Goal: Information Seeking & Learning: Learn about a topic

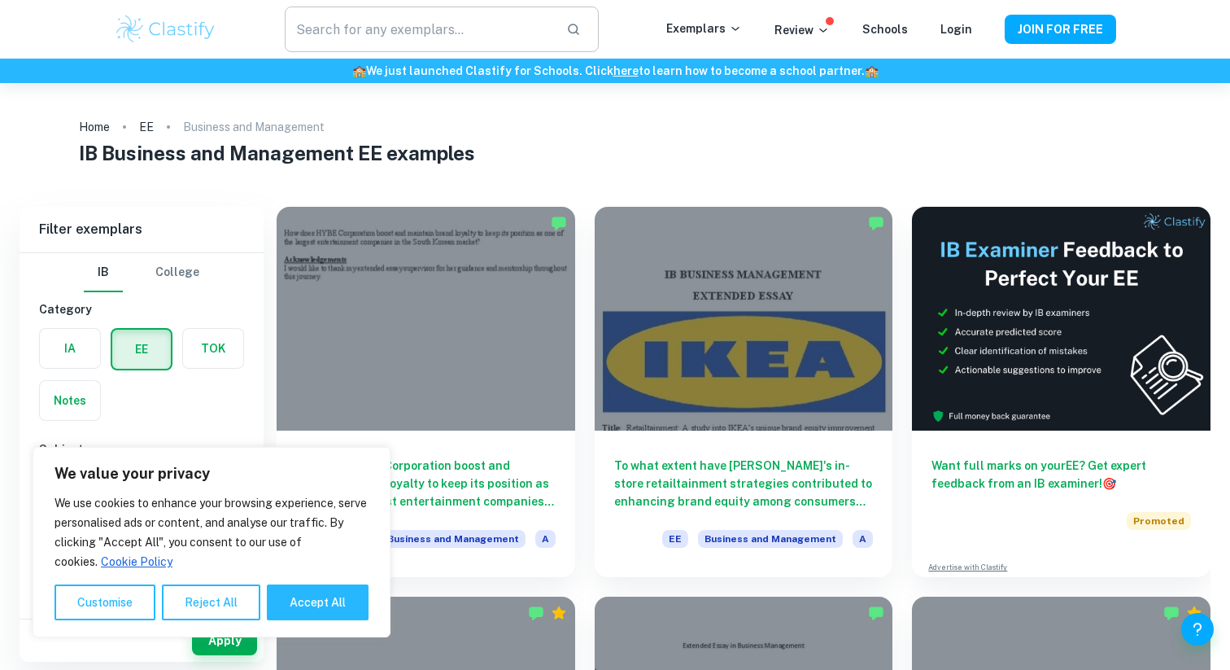
click at [469, 24] on input "text" at bounding box center [419, 30] width 268 height 46
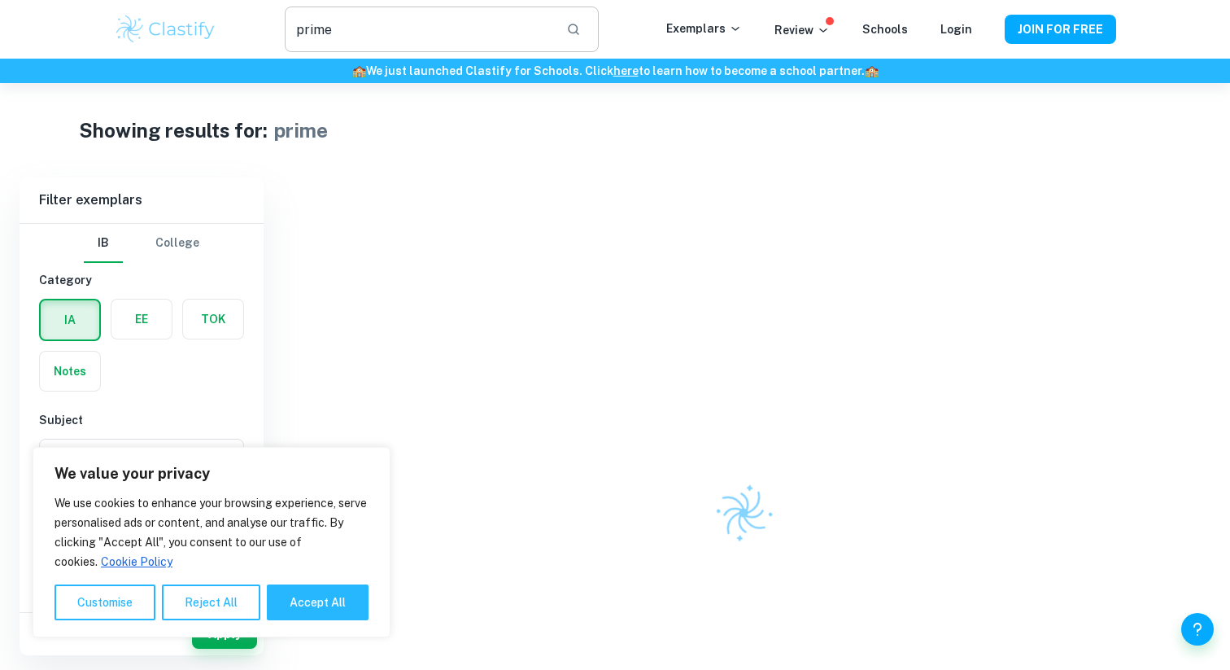
click at [507, 29] on input "prime" at bounding box center [419, 30] width 268 height 46
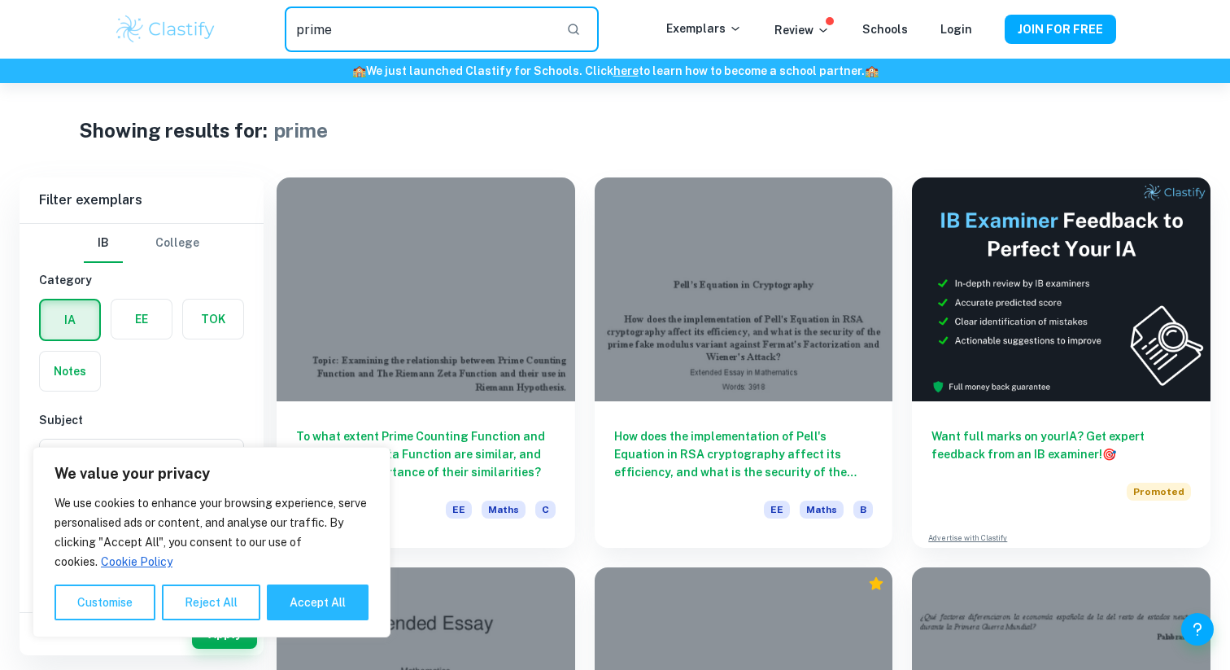
click at [403, 40] on input "prime" at bounding box center [419, 30] width 268 height 46
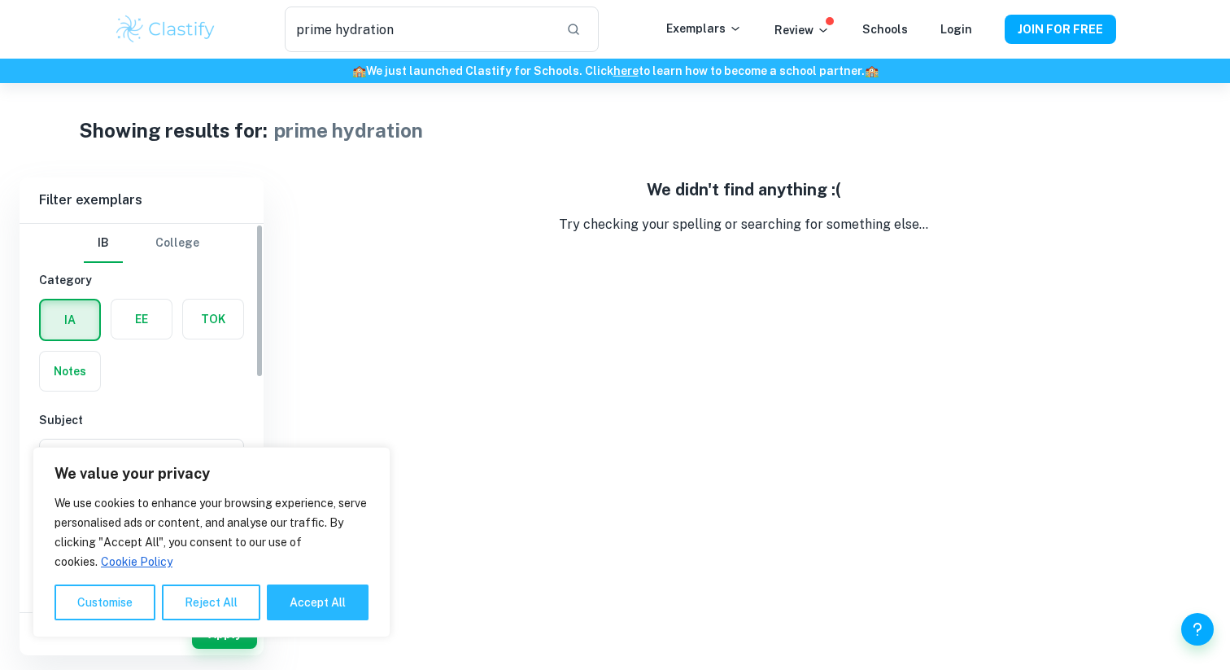
click at [139, 326] on label "button" at bounding box center [141, 318] width 60 height 39
click at [0, 0] on input "radio" at bounding box center [0, 0] width 0 height 0
click at [85, 322] on label "button" at bounding box center [70, 318] width 60 height 39
click at [0, 0] on input "radio" at bounding box center [0, 0] width 0 height 0
click at [154, 318] on label "button" at bounding box center [141, 318] width 60 height 39
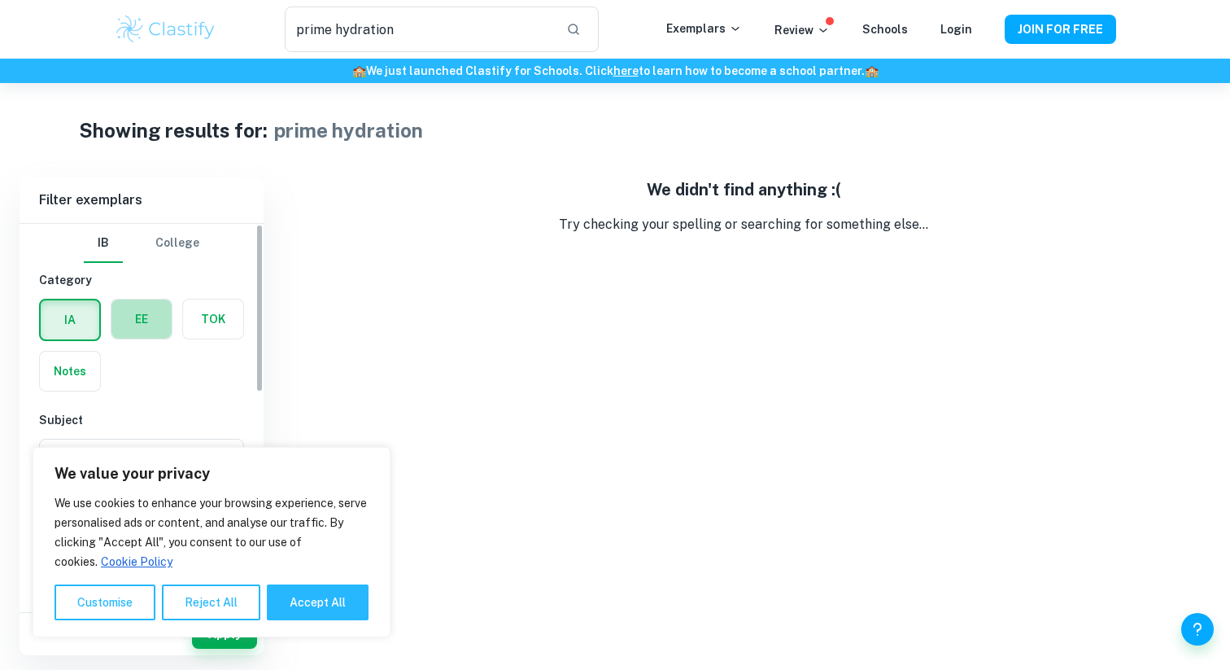
click at [0, 0] on input "radio" at bounding box center [0, 0] width 0 height 0
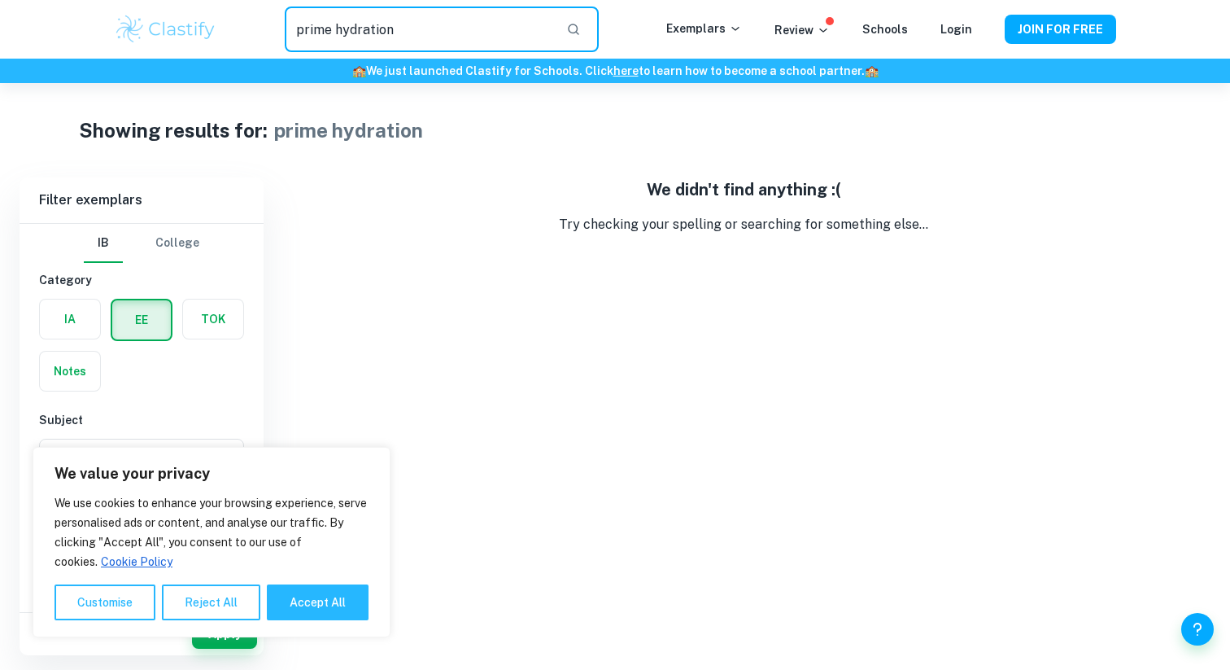
drag, startPoint x: 430, startPoint y: 34, endPoint x: 347, endPoint y: 30, distance: 83.1
click at [346, 31] on input "prime hydration" at bounding box center [419, 30] width 268 height 46
type input "prime"
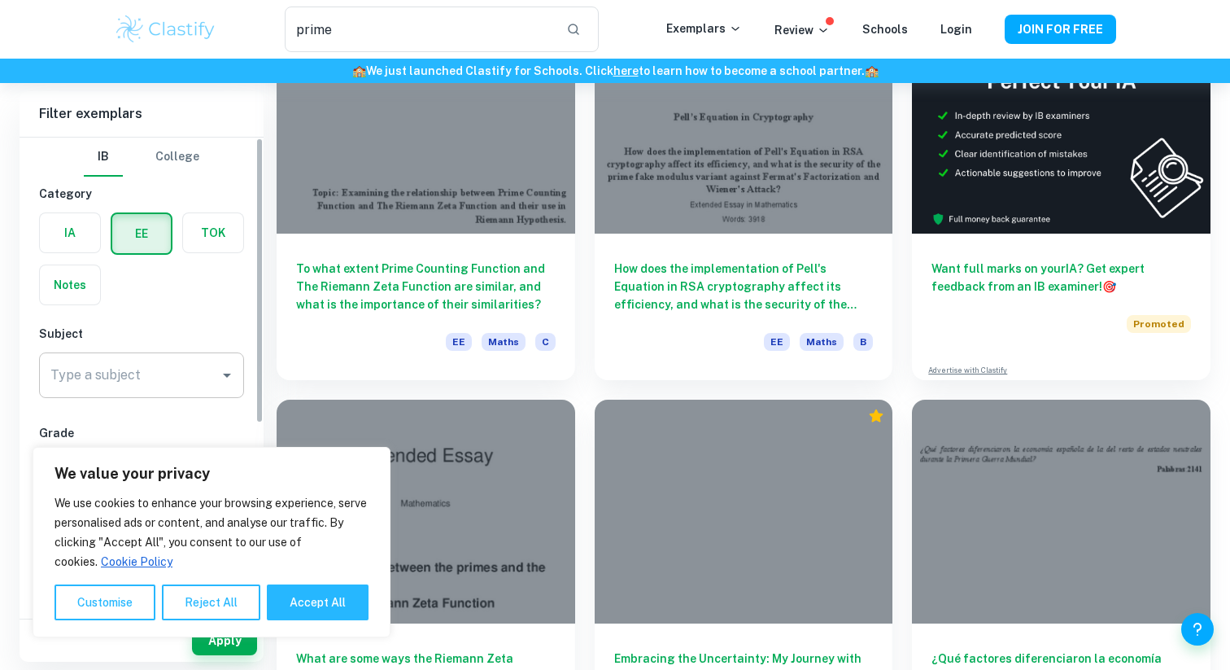
click at [150, 382] on input "Type a subject" at bounding box center [129, 375] width 166 height 31
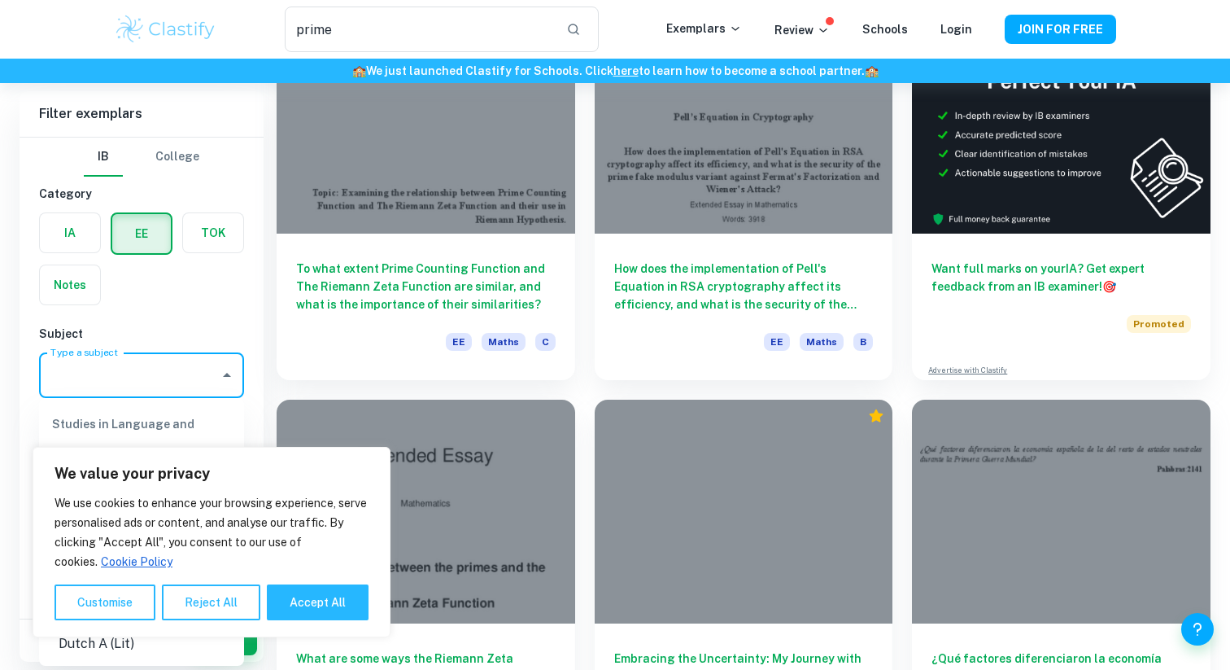
type input "u"
type input "business"
click at [310, 609] on button "Accept All" at bounding box center [318, 602] width 102 height 36
checkbox input "true"
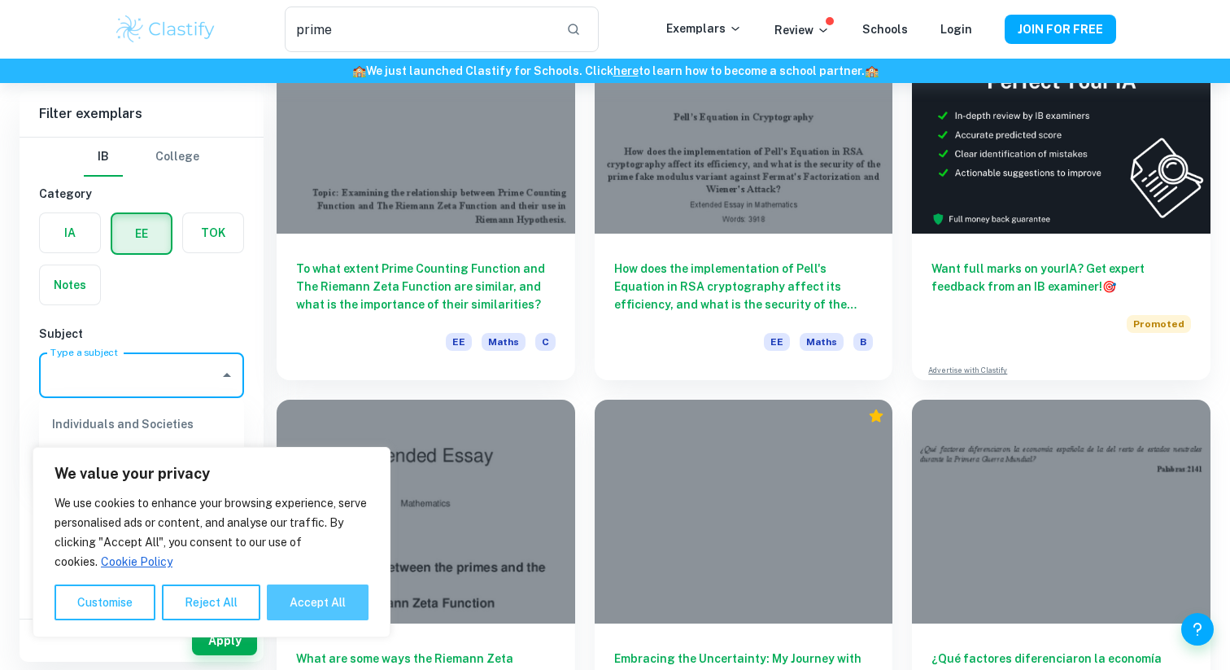
checkbox input "true"
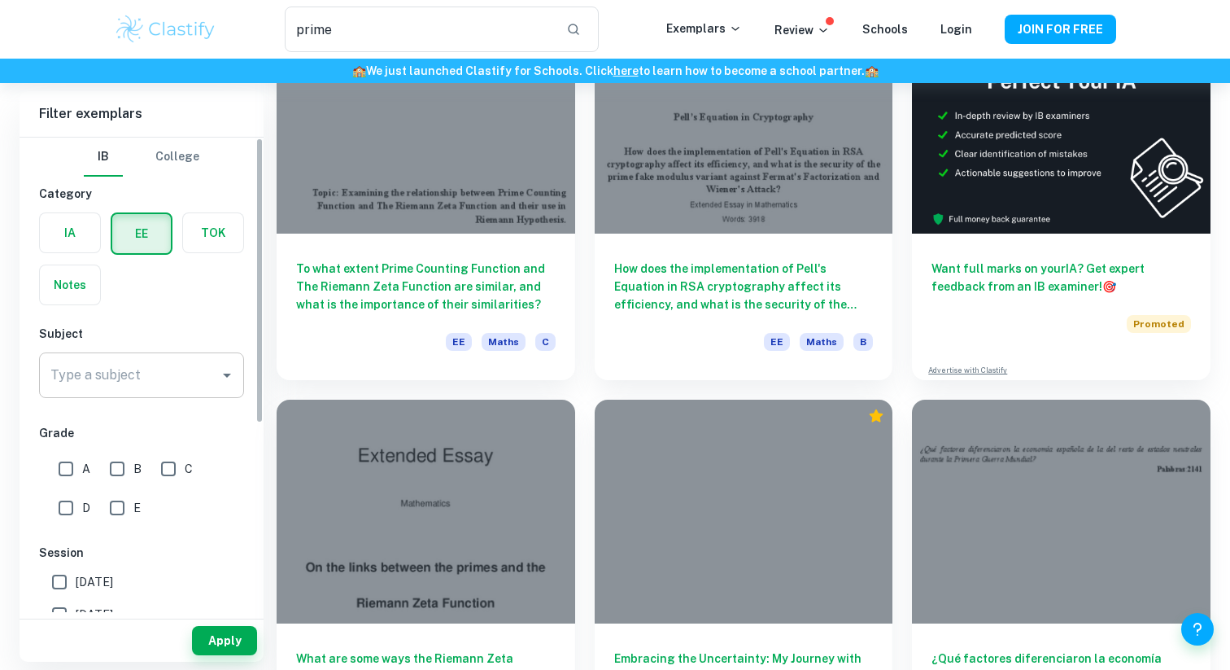
click at [151, 378] on input "Type a subject" at bounding box center [129, 375] width 166 height 31
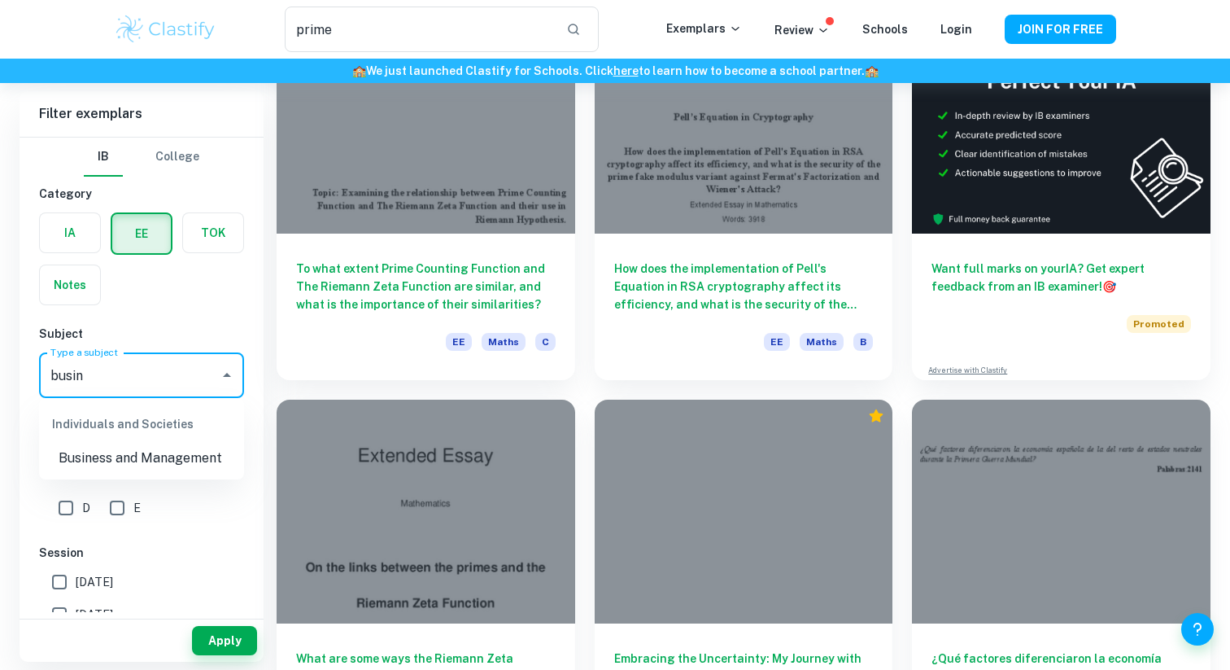
click at [154, 462] on li "Business and Management" at bounding box center [141, 457] width 205 height 29
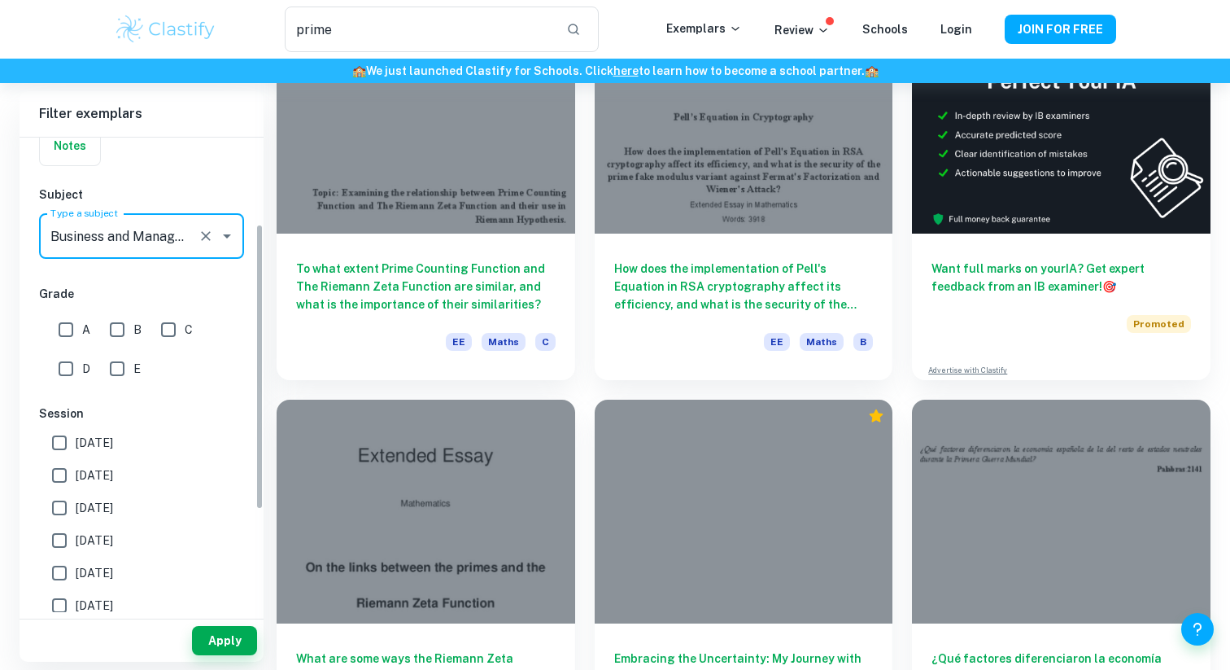
scroll to position [142, 0]
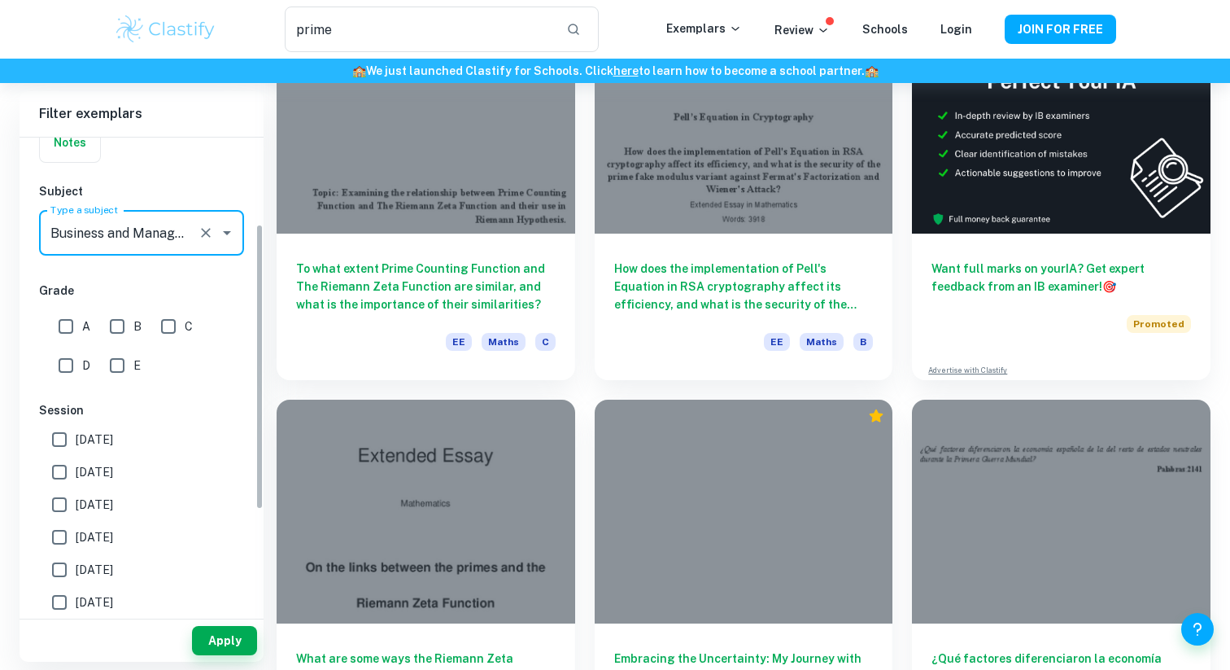
type input "Business and Management"
click at [94, 453] on label "[DATE]" at bounding box center [137, 439] width 188 height 33
click at [76, 453] on input "[DATE]" at bounding box center [59, 439] width 33 height 33
checkbox input "true"
click at [103, 466] on span "[DATE]" at bounding box center [94, 472] width 37 height 18
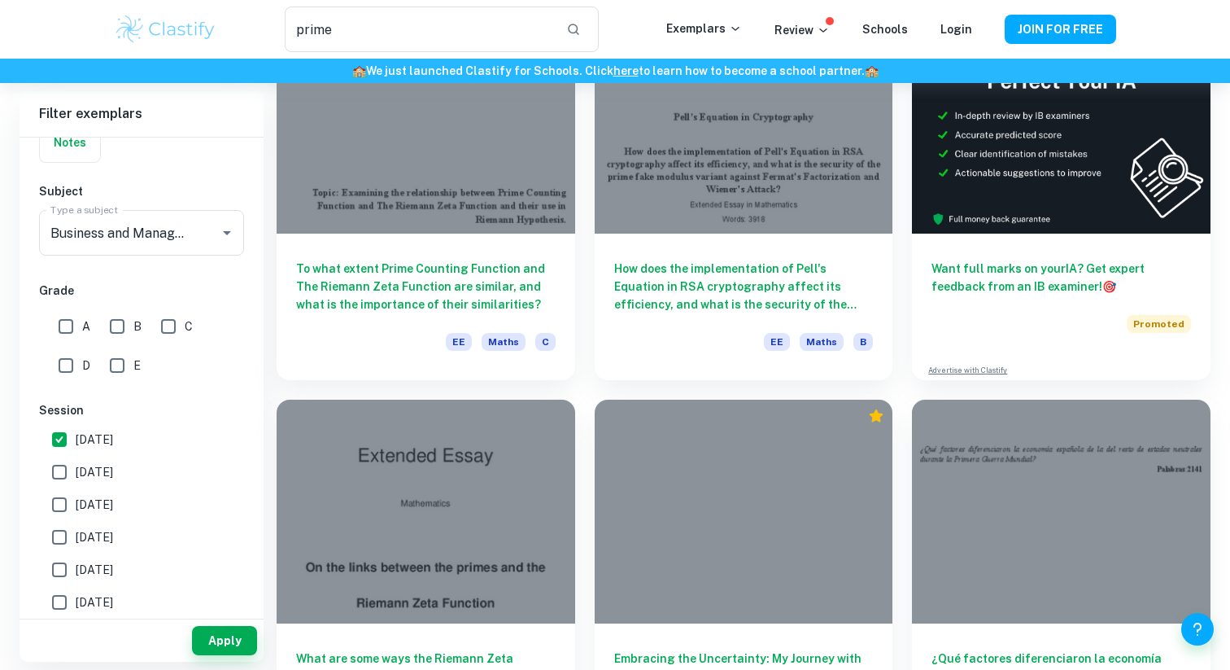
click at [76, 466] on input "[DATE]" at bounding box center [59, 472] width 33 height 33
checkbox input "true"
click at [166, 505] on label "[DATE]" at bounding box center [137, 504] width 188 height 33
click at [76, 505] on input "[DATE]" at bounding box center [59, 504] width 33 height 33
checkbox input "true"
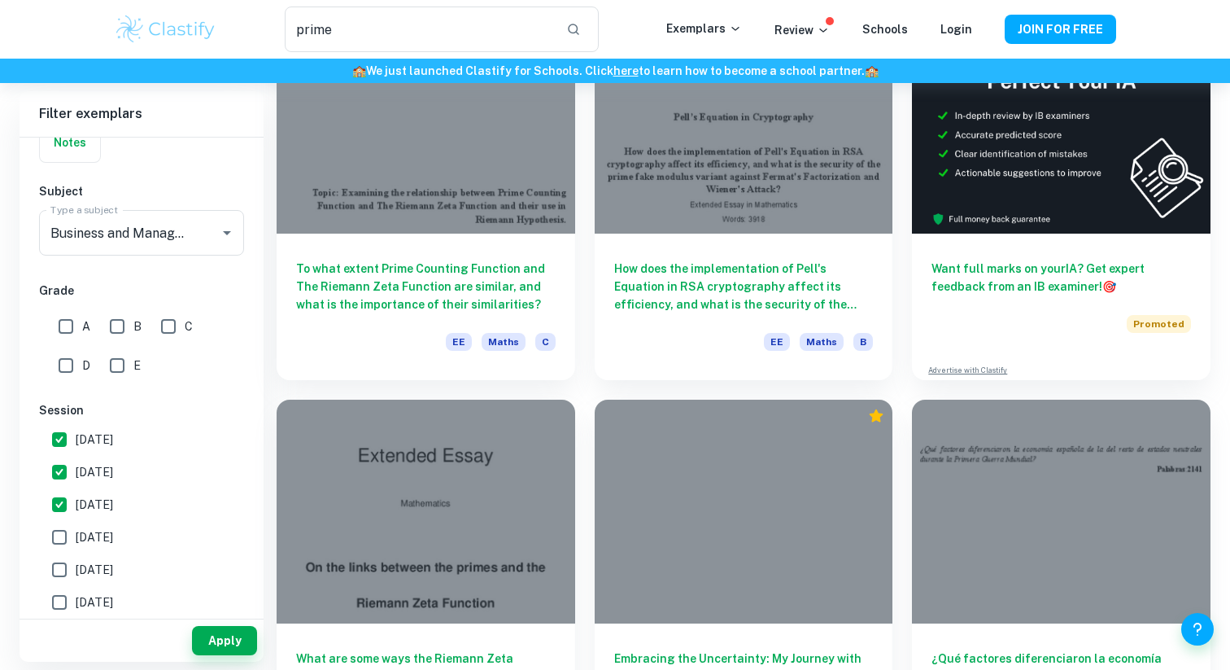
click at [165, 530] on label "[DATE]" at bounding box center [137, 537] width 188 height 33
click at [76, 530] on input "[DATE]" at bounding box center [59, 537] width 33 height 33
checkbox input "true"
click at [198, 635] on button "Apply" at bounding box center [224, 640] width 65 height 29
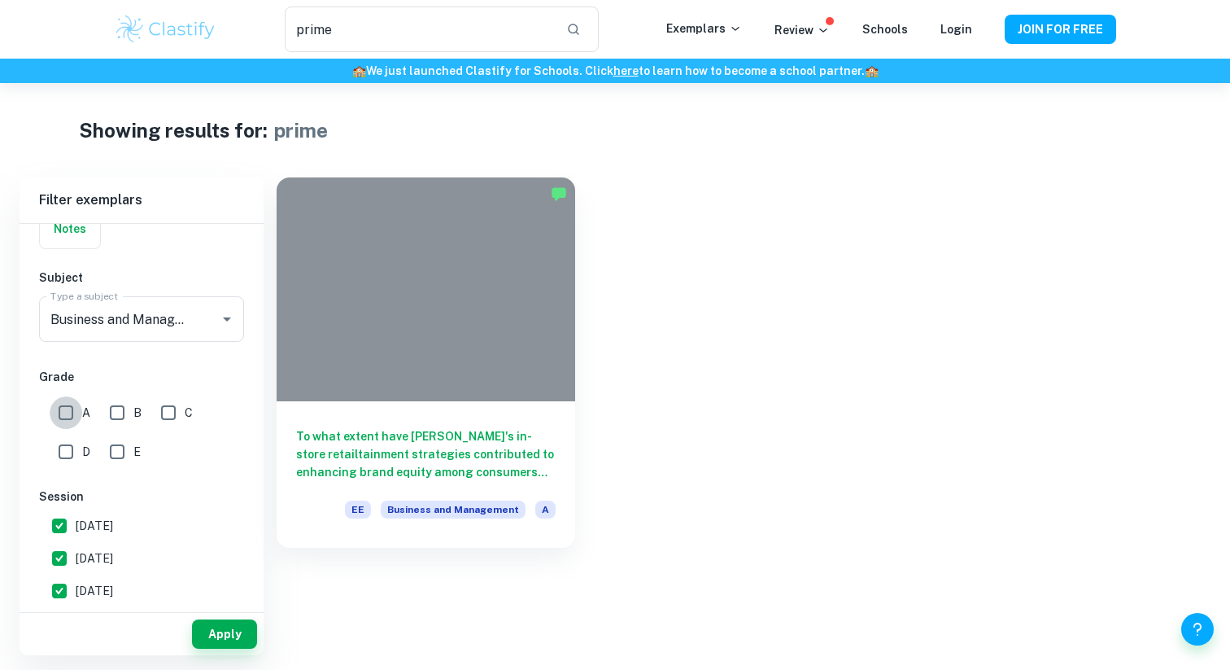
click at [71, 408] on input "A" at bounding box center [66, 412] width 33 height 33
checkbox input "true"
click at [224, 647] on button "Apply" at bounding box center [224, 633] width 65 height 29
click at [207, 648] on button "Apply" at bounding box center [224, 633] width 65 height 29
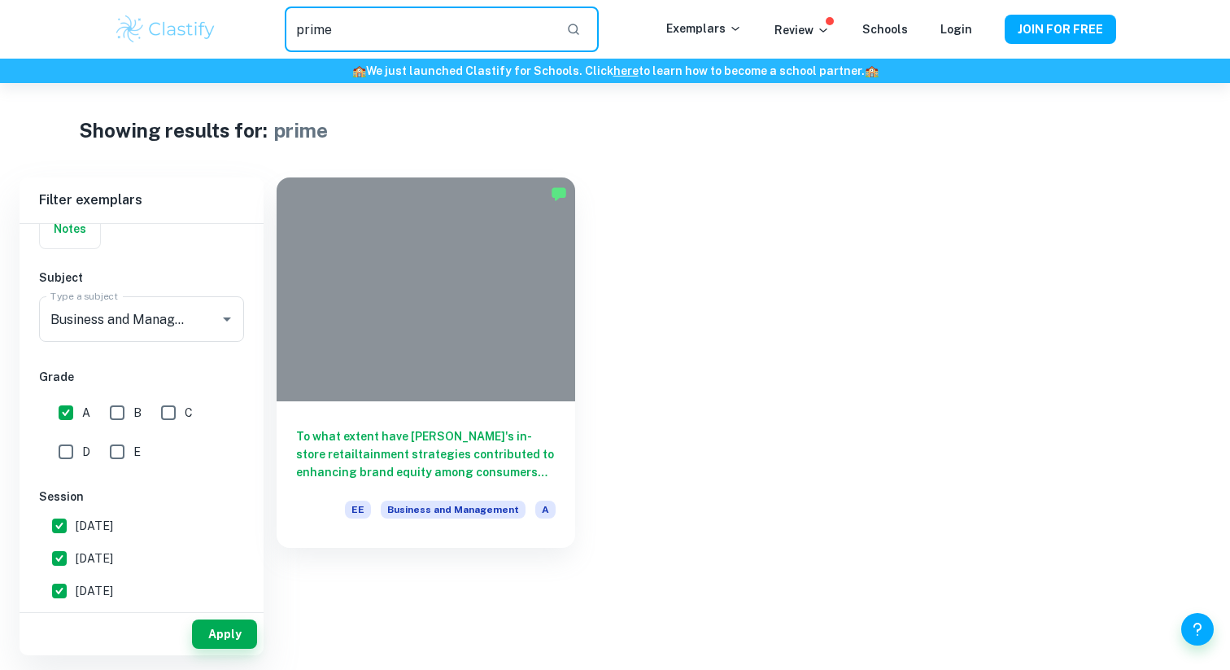
drag, startPoint x: 368, startPoint y: 25, endPoint x: 284, endPoint y: 24, distance: 83.8
click at [284, 24] on div "prime ​" at bounding box center [441, 30] width 449 height 46
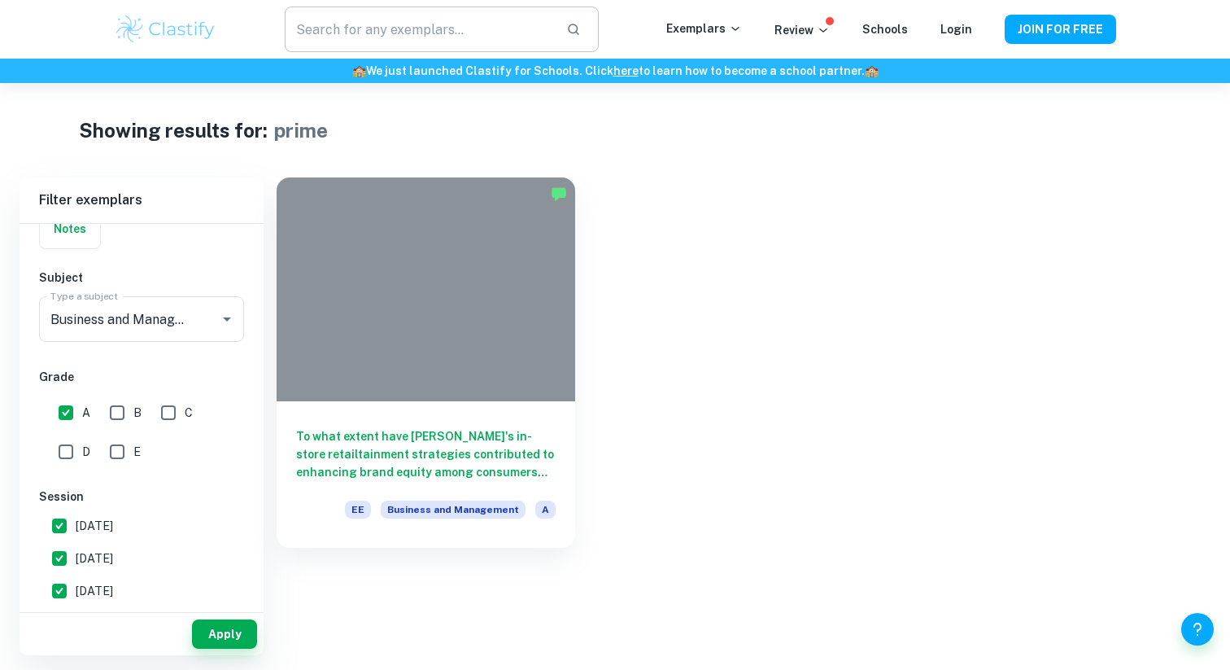
click at [377, 24] on input "text" at bounding box center [419, 30] width 268 height 46
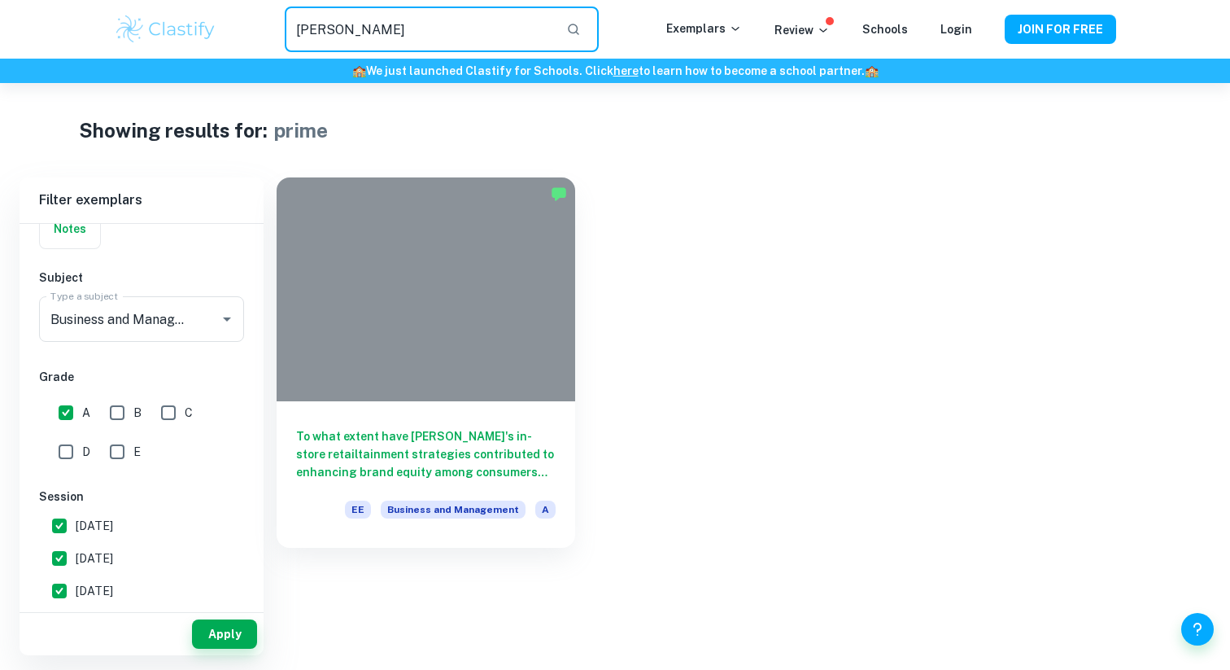
type input "[PERSON_NAME]"
